Goal: Transaction & Acquisition: Book appointment/travel/reservation

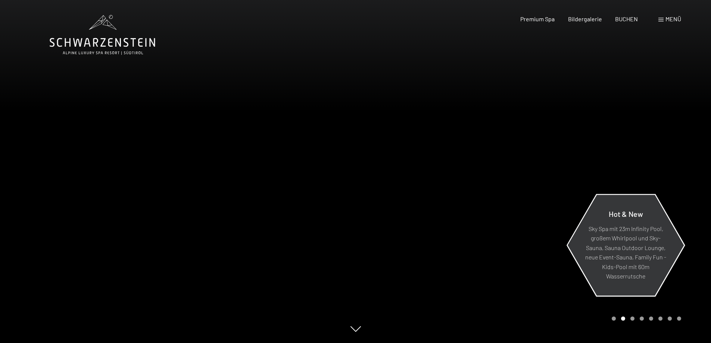
click at [603, 229] on p "Sky Spa mit 23m Infinity Pool, großem Whirlpool und Sky-Sauna, Sauna Outdoor Lo…" at bounding box center [625, 252] width 81 height 57
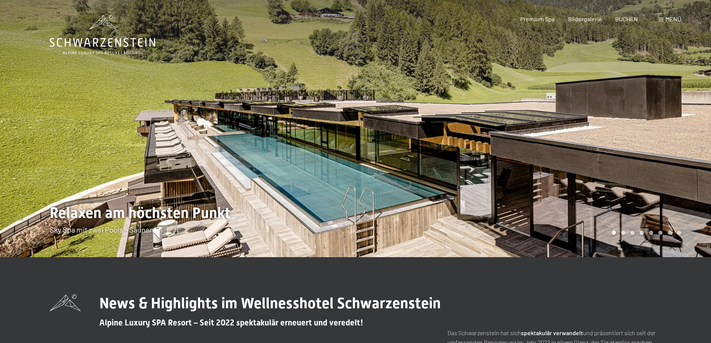
click at [662, 135] on div at bounding box center [534, 128] width 356 height 257
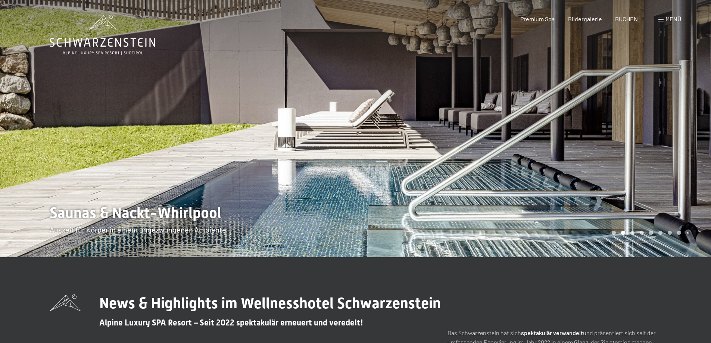
click at [664, 126] on div at bounding box center [534, 128] width 356 height 257
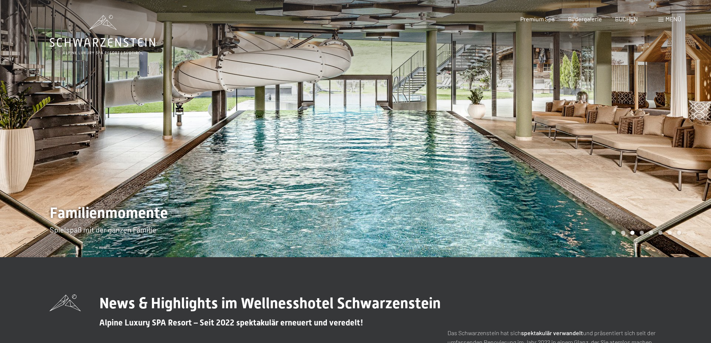
click at [664, 126] on div at bounding box center [534, 128] width 356 height 257
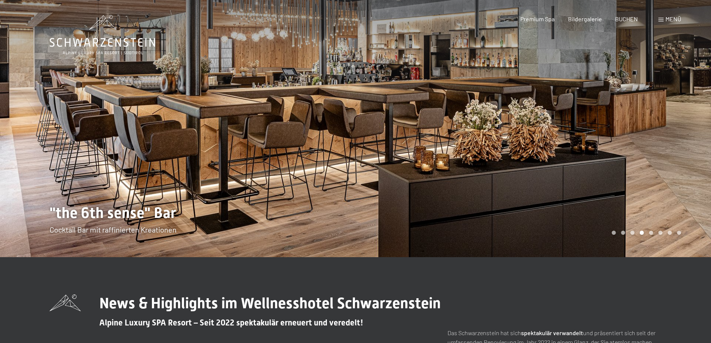
drag, startPoint x: 662, startPoint y: 126, endPoint x: 657, endPoint y: 126, distance: 5.2
click at [658, 126] on div at bounding box center [534, 128] width 356 height 257
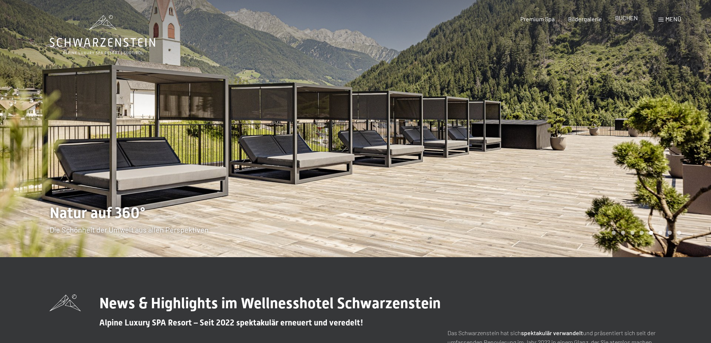
click at [629, 16] on span "BUCHEN" at bounding box center [626, 17] width 23 height 7
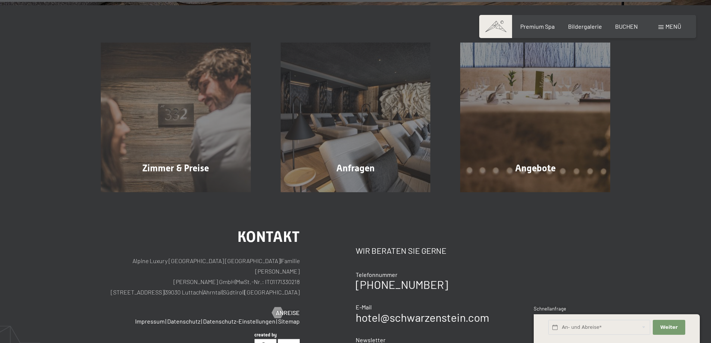
scroll to position [3172, 0]
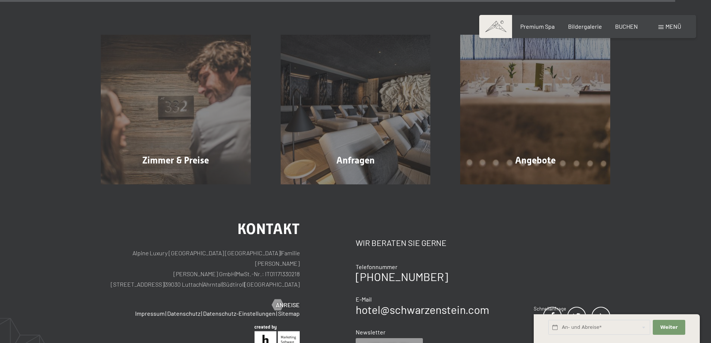
click at [668, 26] on span "Menü" at bounding box center [673, 26] width 16 height 7
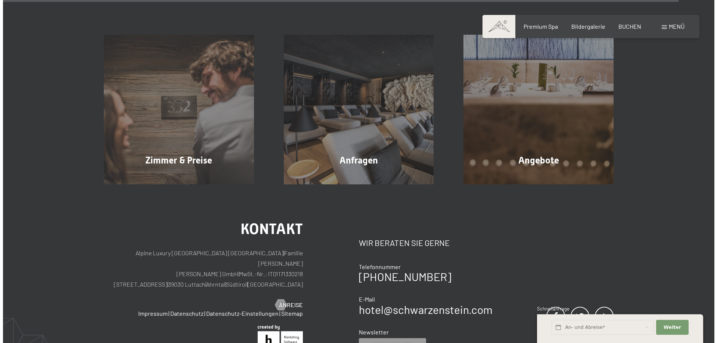
scroll to position [3188, 0]
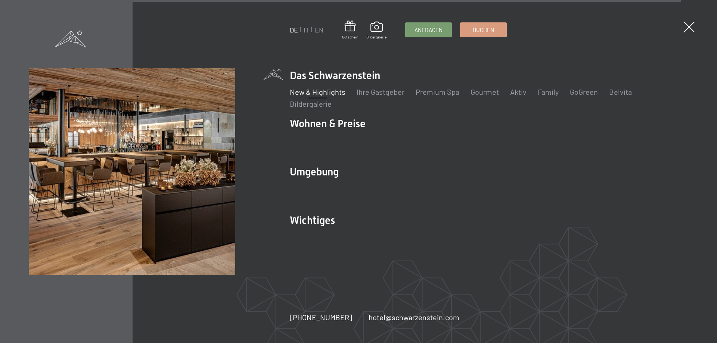
click at [486, 96] on li "Gourmet" at bounding box center [484, 92] width 28 height 10
click at [486, 89] on link "Gourmet" at bounding box center [484, 91] width 28 height 9
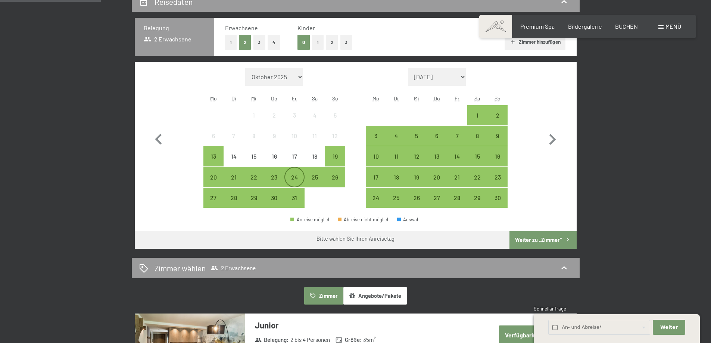
click at [291, 178] on div "24" at bounding box center [294, 183] width 19 height 19
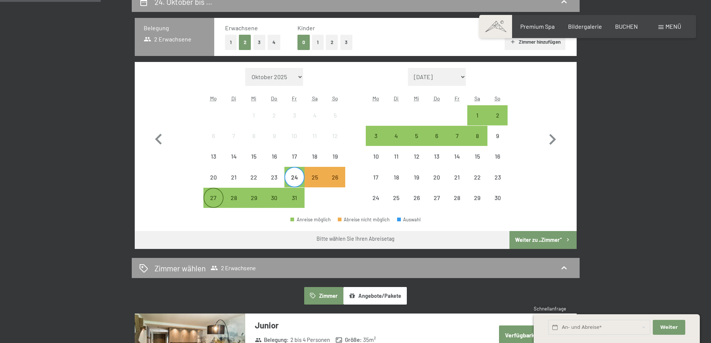
click at [211, 196] on div "27" at bounding box center [213, 204] width 19 height 19
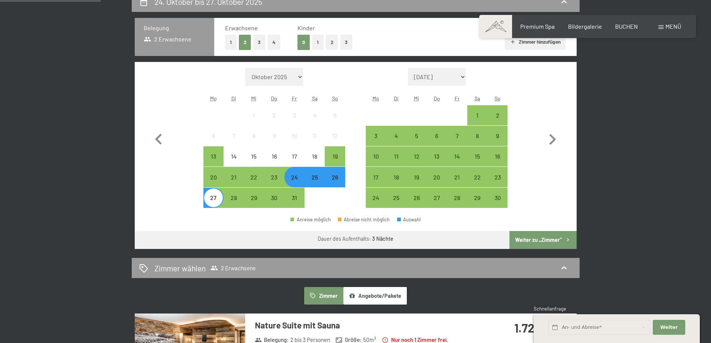
click at [301, 180] on div "24" at bounding box center [294, 183] width 19 height 19
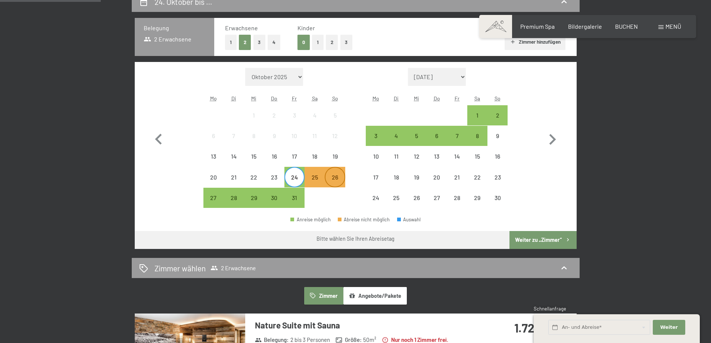
click at [335, 180] on div "26" at bounding box center [334, 183] width 19 height 19
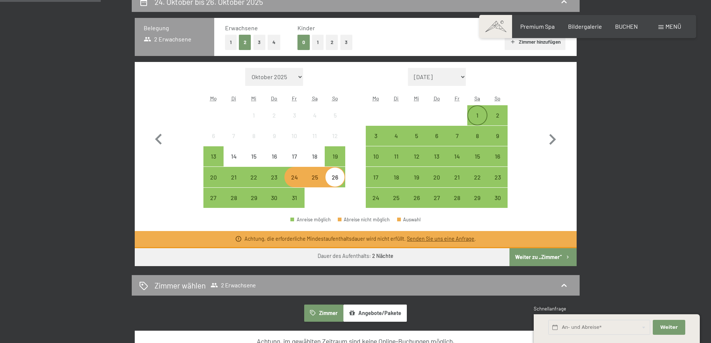
click at [477, 113] on div "1" at bounding box center [477, 121] width 19 height 19
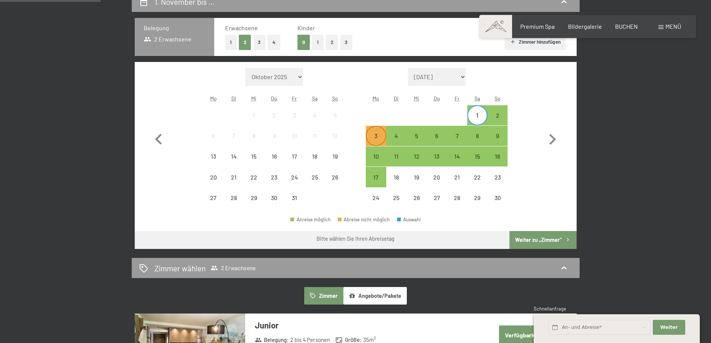
click at [371, 136] on div "3" at bounding box center [375, 142] width 19 height 19
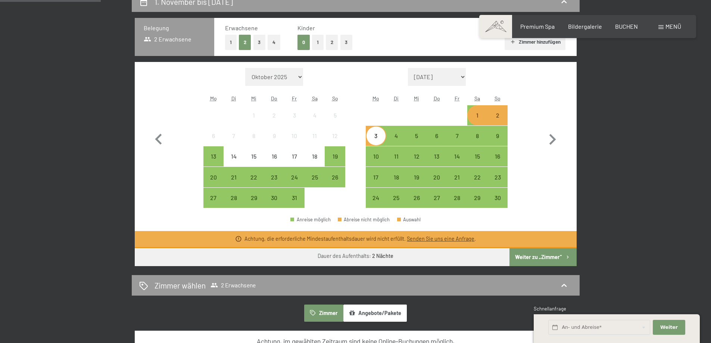
click at [530, 259] on button "Weiter zu „Zimmer“" at bounding box center [542, 257] width 67 height 18
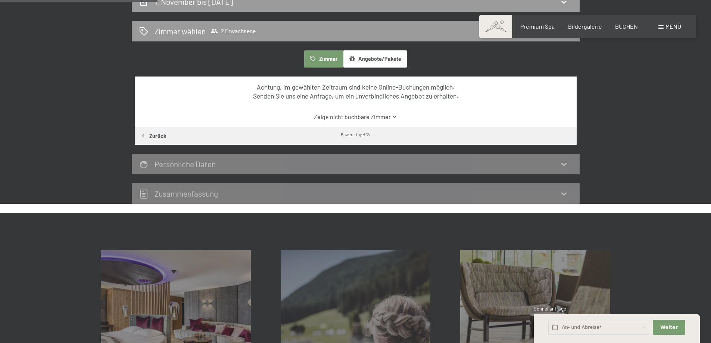
scroll to position [178, 0]
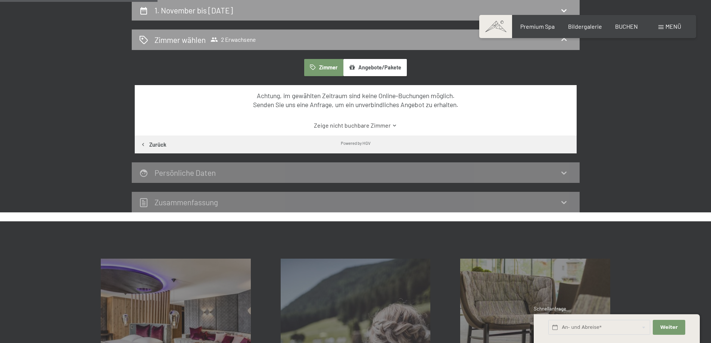
click at [346, 124] on link "Zeige nicht buchbare Zimmer" at bounding box center [355, 125] width 415 height 8
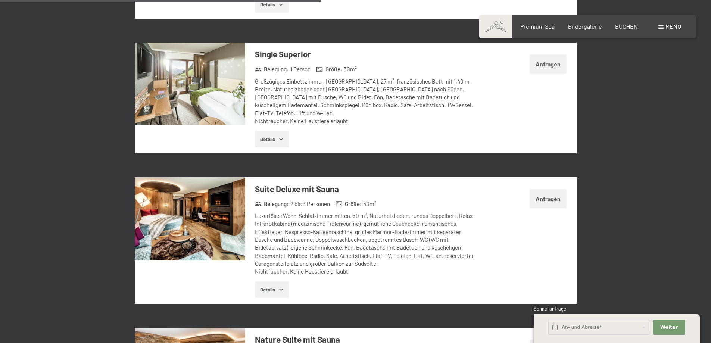
scroll to position [1074, 0]
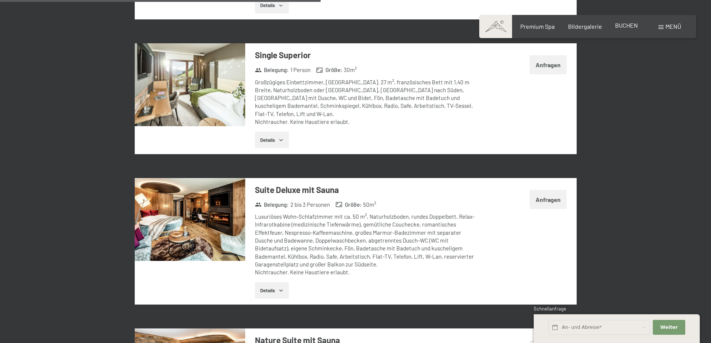
click at [623, 28] on span "BUCHEN" at bounding box center [626, 25] width 23 height 7
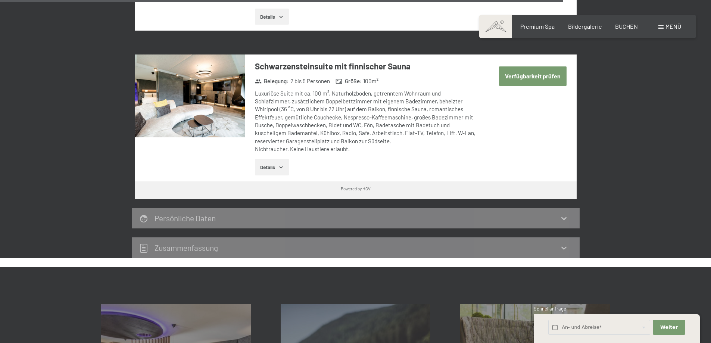
scroll to position [2164, 0]
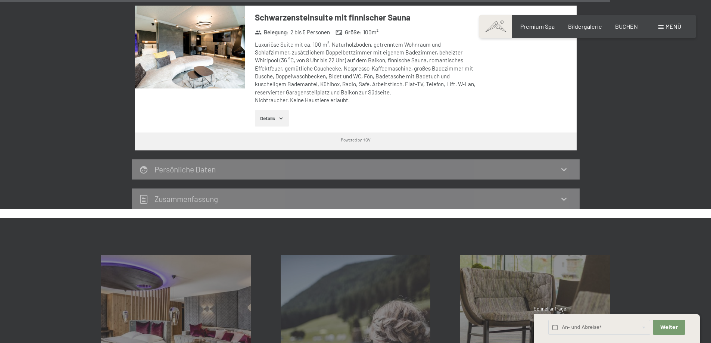
click at [232, 164] on div "Persönliche Daten" at bounding box center [355, 169] width 433 height 11
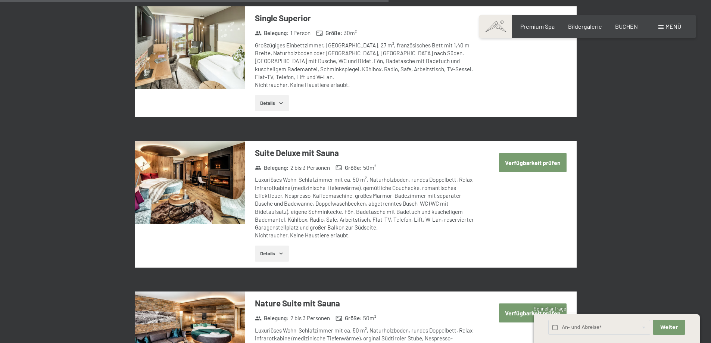
scroll to position [1269, 0]
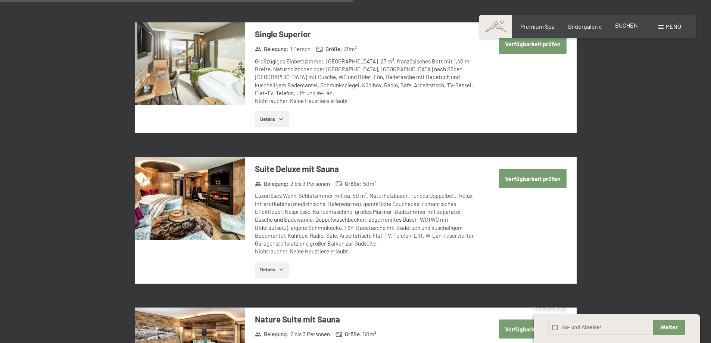
click at [632, 26] on span "BUCHEN" at bounding box center [626, 25] width 23 height 7
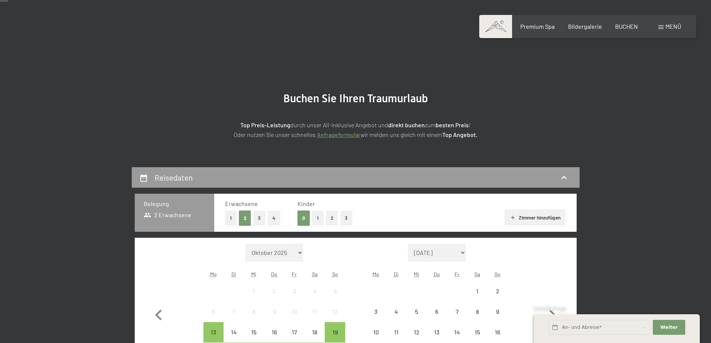
scroll to position [187, 0]
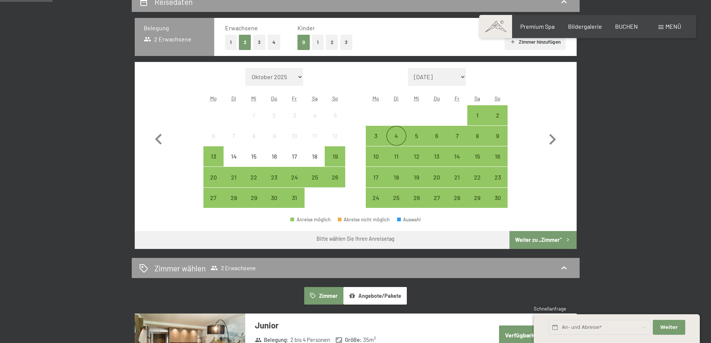
click at [400, 135] on div "4" at bounding box center [396, 142] width 19 height 19
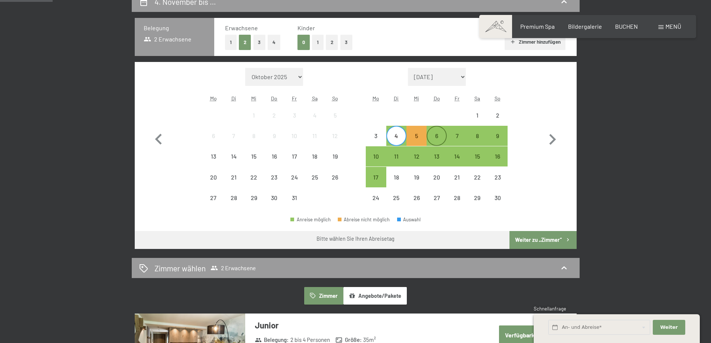
click at [438, 136] on div "6" at bounding box center [436, 142] width 19 height 19
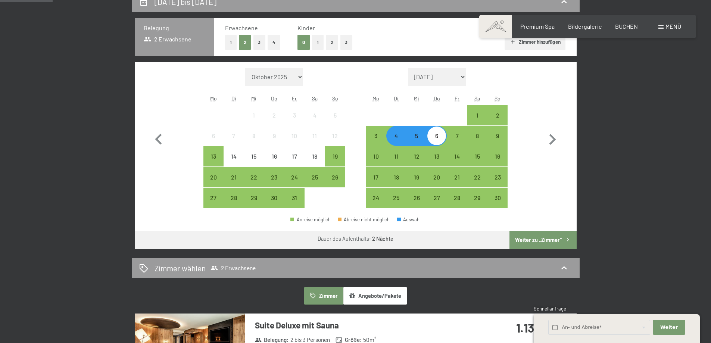
click at [395, 138] on div "4" at bounding box center [396, 142] width 19 height 19
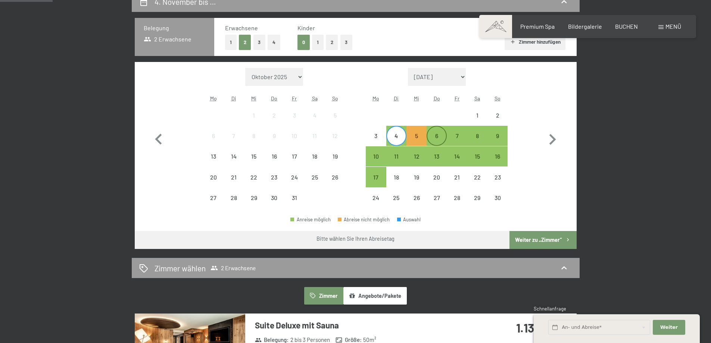
click at [432, 138] on div "6" at bounding box center [436, 142] width 19 height 19
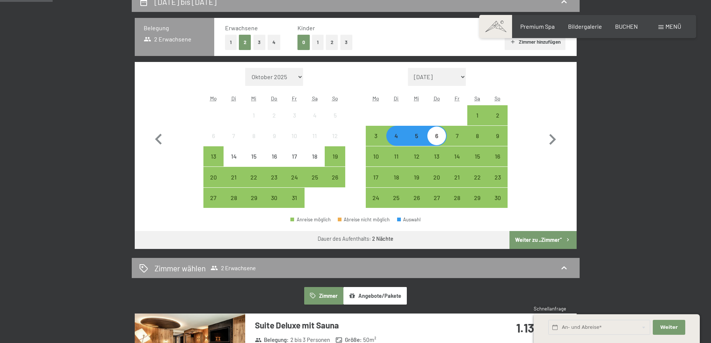
click at [530, 241] on button "Weiter zu „Zimmer“" at bounding box center [542, 240] width 67 height 18
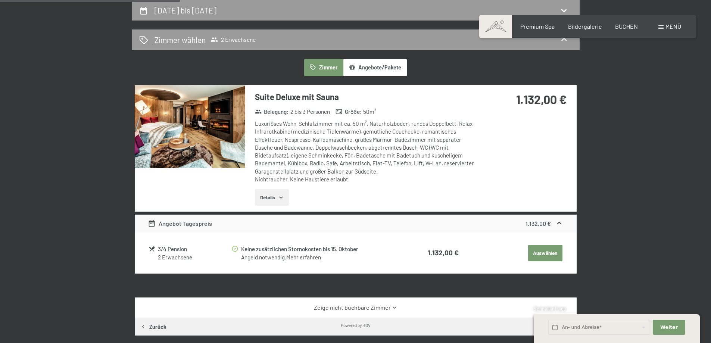
scroll to position [215, 0]
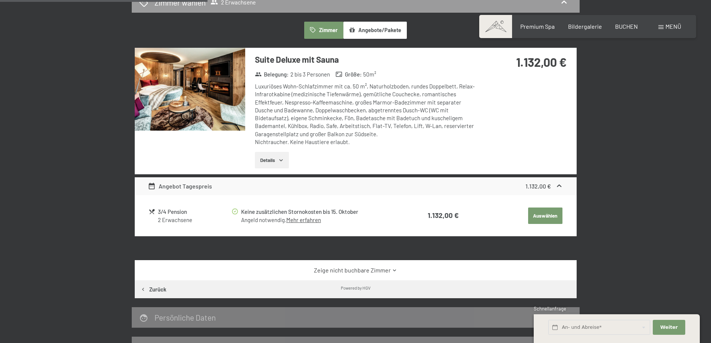
click at [302, 220] on link "Mehr erfahren" at bounding box center [303, 219] width 35 height 7
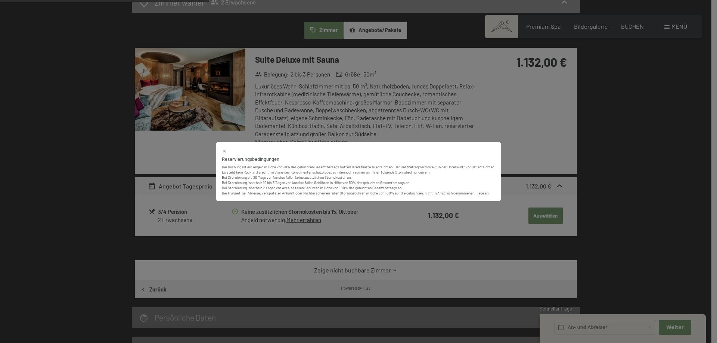
click at [449, 131] on div "Reservierungsbedingungen Bei Buchung ist ein Angeld in Höhe von 30% des gebucht…" at bounding box center [358, 171] width 717 height 343
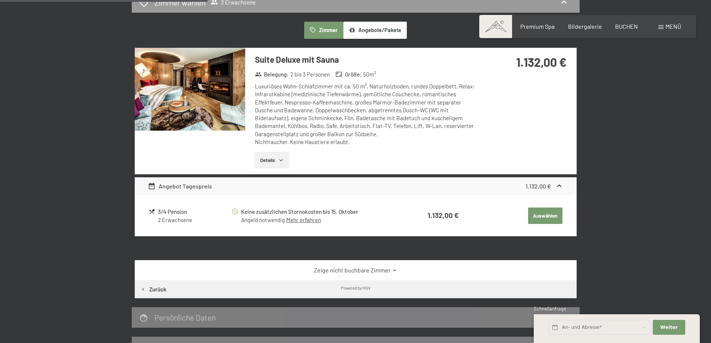
click at [274, 161] on button "Details" at bounding box center [272, 160] width 34 height 16
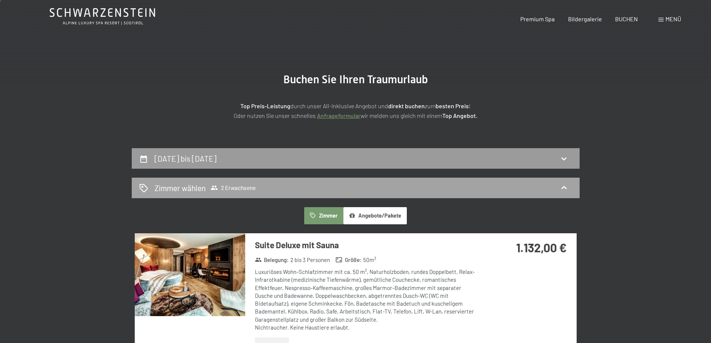
scroll to position [0, 0]
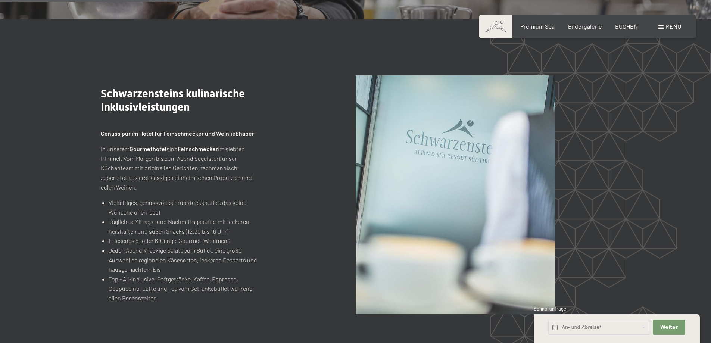
scroll to position [970, 0]
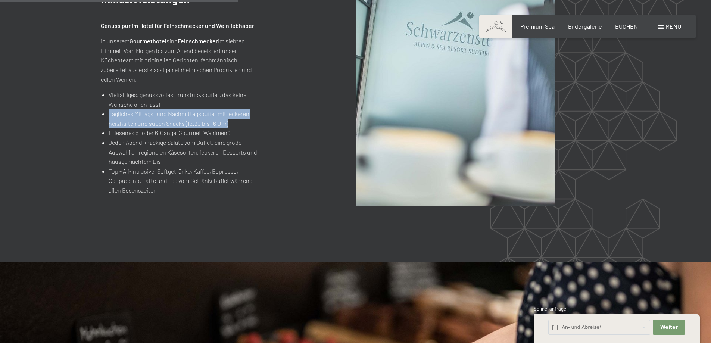
drag, startPoint x: 107, startPoint y: 103, endPoint x: 251, endPoint y: 111, distance: 144.3
click at [251, 111] on ul "Vielfältiges, genussvolles Frühstücksbuffet, das keine Wünsche offen lässt Tägl…" at bounding box center [179, 142] width 157 height 105
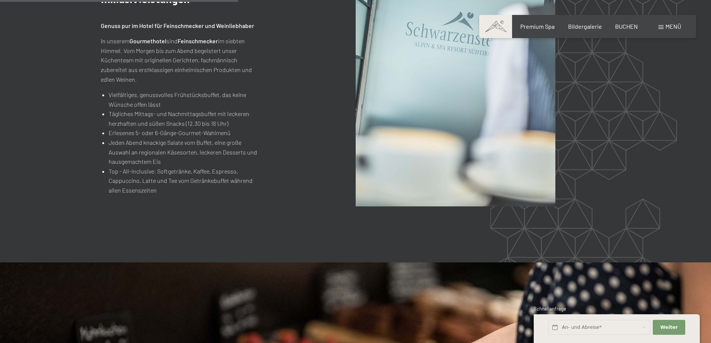
click at [266, 121] on div ".st0{fill:none;stroke:#FFFFFF;stroke-width:2;stroke-linecap:round;stroke-miterl…" at bounding box center [188, 87] width 175 height 216
drag, startPoint x: 110, startPoint y: 125, endPoint x: 220, endPoint y: 128, distance: 110.5
click at [220, 128] on li "Erlesenes 5- oder 6-Gänge-Gourmet-Wahlmenü" at bounding box center [183, 133] width 149 height 10
drag, startPoint x: 115, startPoint y: 132, endPoint x: 239, endPoint y: 132, distance: 123.9
click at [239, 138] on li "Jeden Abend knackige Salate vom Buffet, eine große Auswahl an regionalen Käseso…" at bounding box center [183, 152] width 149 height 29
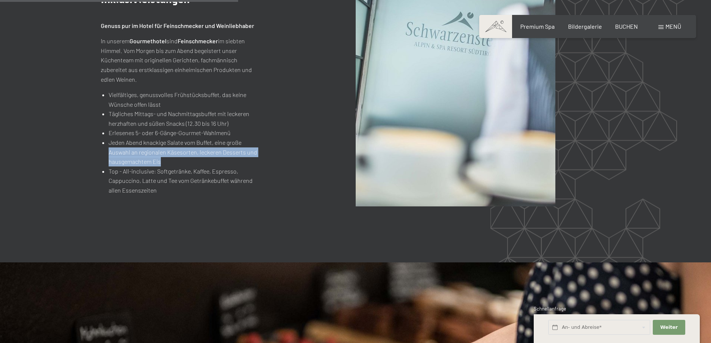
drag, startPoint x: 108, startPoint y: 143, endPoint x: 263, endPoint y: 156, distance: 155.1
click at [263, 156] on div ".st0{fill:none;stroke:#FFFFFF;stroke-width:2;stroke-linecap:round;stroke-miterl…" at bounding box center [188, 87] width 175 height 216
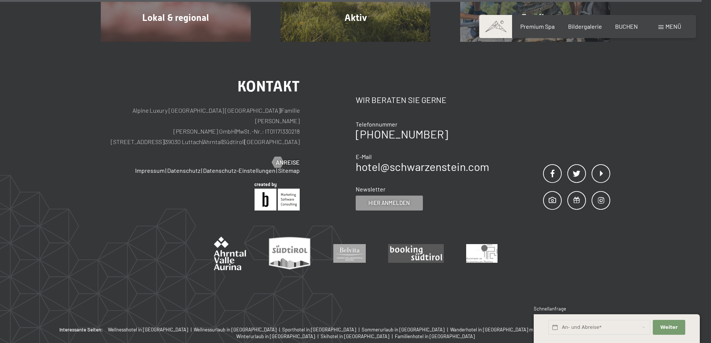
scroll to position [2931, 0]
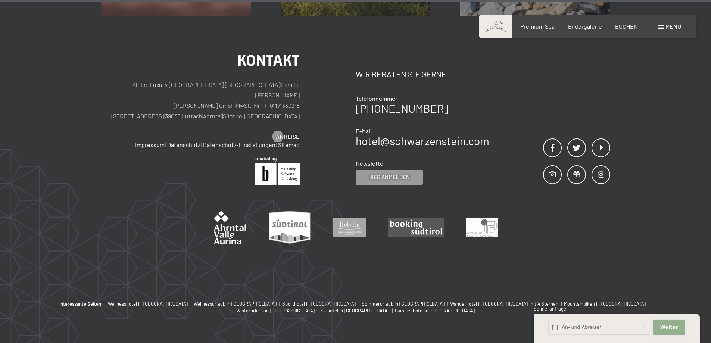
click at [669, 323] on button "Weiter Adressfelder ausblenden" at bounding box center [669, 327] width 32 height 15
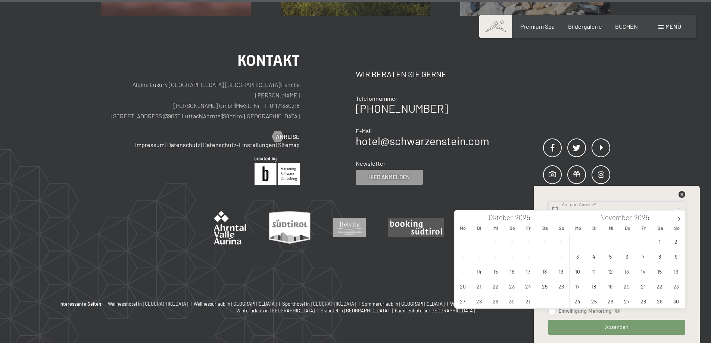
click at [633, 206] on input "text" at bounding box center [616, 209] width 137 height 15
click at [528, 289] on span "24" at bounding box center [528, 286] width 15 height 15
click at [560, 288] on span "26" at bounding box center [561, 286] width 15 height 15
type input "[DATE] - [DATE]"
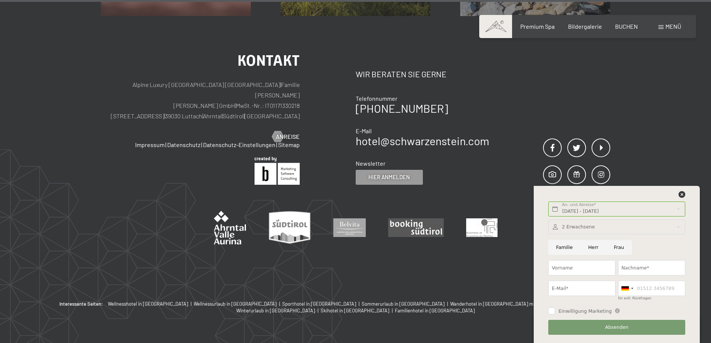
click at [587, 220] on div at bounding box center [616, 226] width 137 height 15
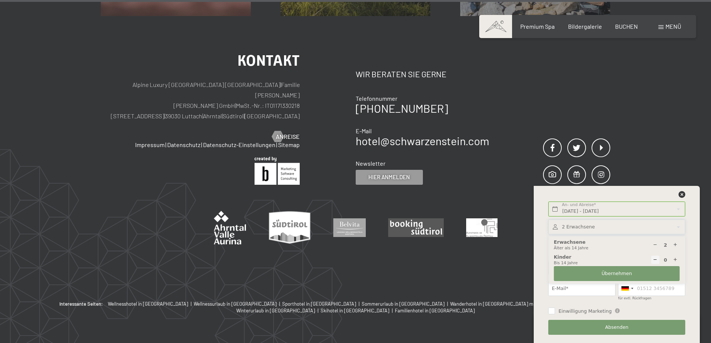
click at [607, 90] on div "Kontakt Wir beraten Sie gerne Telefonnummer [PHONE_NUMBER] E-Mail hotel@ no-spa…" at bounding box center [483, 118] width 255 height 131
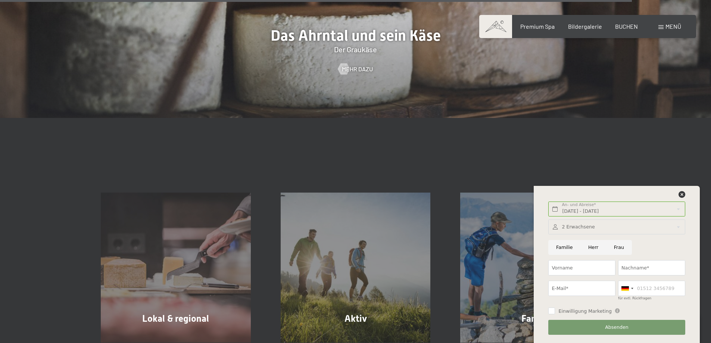
scroll to position [2596, 0]
